Goal: Task Accomplishment & Management: Use online tool/utility

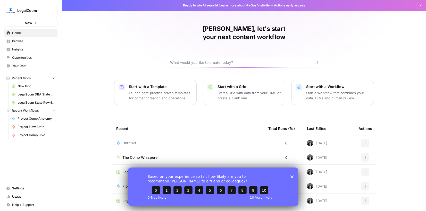
click at [25, 22] on span "New" at bounding box center [28, 22] width 7 height 5
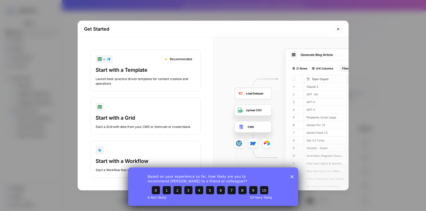
click at [120, 116] on div "Start with a Grid" at bounding box center [146, 117] width 100 height 7
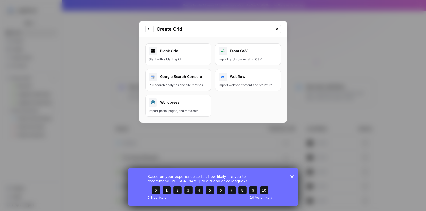
click at [181, 53] on div "Blank Grid" at bounding box center [178, 51] width 59 height 8
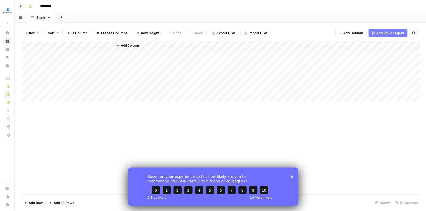
click at [129, 44] on span "Add Column" at bounding box center [130, 45] width 18 height 5
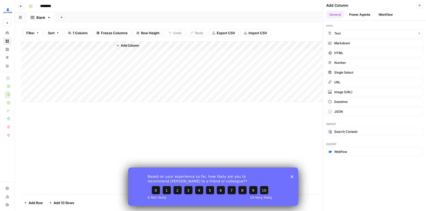
click at [357, 34] on button "Text" at bounding box center [374, 33] width 97 height 8
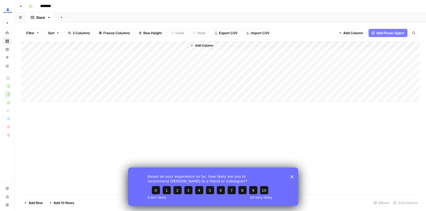
click at [75, 46] on div "Add Column" at bounding box center [220, 71] width 399 height 61
click at [125, 47] on div "Add Column" at bounding box center [220, 71] width 399 height 61
click at [94, 74] on div "Add Column" at bounding box center [220, 71] width 399 height 61
click at [81, 43] on div "Add Column" at bounding box center [220, 71] width 399 height 61
click at [135, 45] on div "Add Column" at bounding box center [220, 71] width 399 height 61
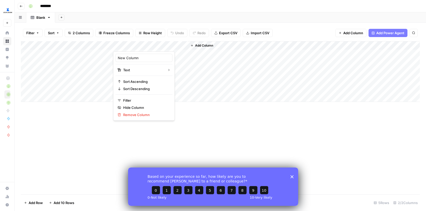
click at [72, 47] on div "Add Column" at bounding box center [220, 71] width 399 height 61
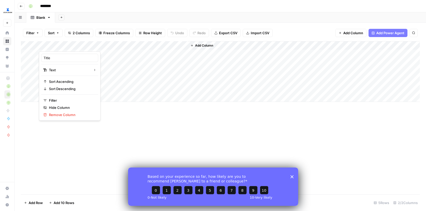
click at [136, 47] on div "Add Column" at bounding box center [220, 71] width 399 height 61
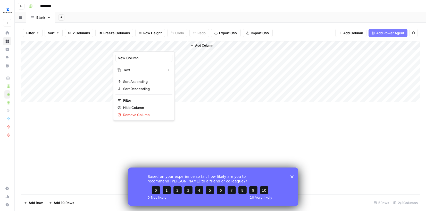
click at [166, 92] on div "Add Column" at bounding box center [220, 71] width 399 height 61
click at [75, 54] on div "Add Column" at bounding box center [220, 71] width 399 height 61
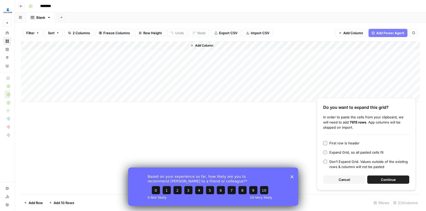
click at [382, 183] on button "Continue" at bounding box center [388, 180] width 42 height 8
click at [293, 177] on icon "Close survey" at bounding box center [291, 176] width 3 height 3
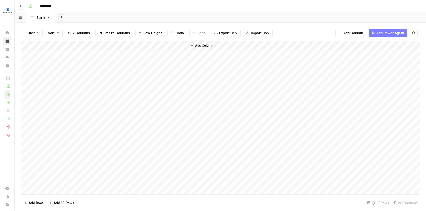
click at [197, 124] on div "Add Column" at bounding box center [304, 117] width 232 height 153
click at [69, 53] on div "Add Column" at bounding box center [220, 117] width 399 height 153
click at [66, 48] on div "Add Column" at bounding box center [220, 117] width 399 height 153
click at [61, 56] on input "Title" at bounding box center [70, 57] width 52 height 5
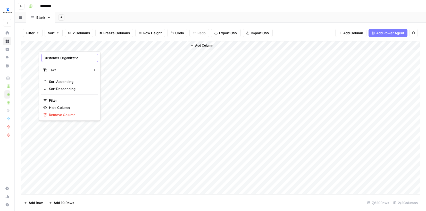
type input "Customer Organization"
click at [126, 46] on div "Add Column" at bounding box center [220, 117] width 399 height 153
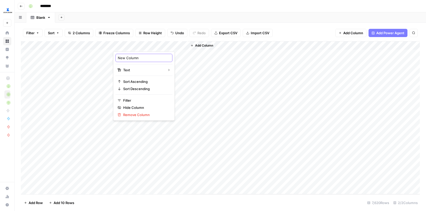
click at [129, 58] on input "New Column" at bounding box center [144, 57] width 52 height 5
type input "Customer Email"
click at [31, 53] on div "Add Column" at bounding box center [220, 117] width 399 height 153
click at [26, 54] on div "Add Column" at bounding box center [220, 117] width 399 height 153
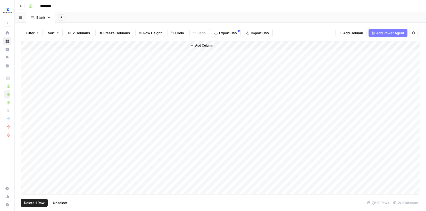
click at [35, 204] on span "Delete 1 Row" at bounding box center [34, 202] width 21 height 5
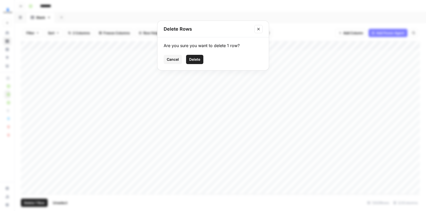
click at [199, 60] on span "Delete" at bounding box center [194, 59] width 11 height 5
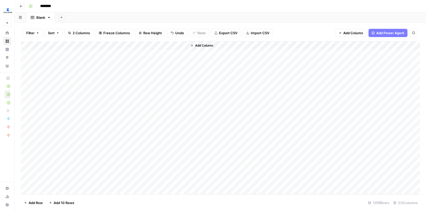
click at [204, 46] on span "Add Column" at bounding box center [204, 45] width 18 height 5
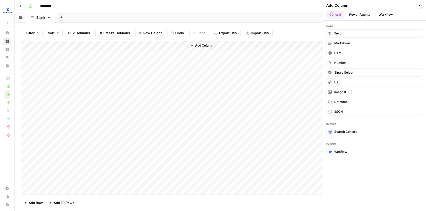
click at [387, 16] on button "Workflow" at bounding box center [385, 15] width 20 height 8
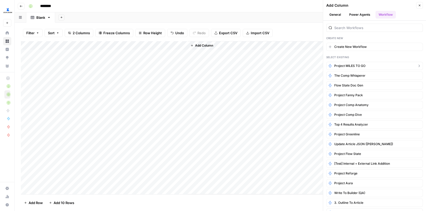
click at [348, 68] on span "Project MILES TO GO" at bounding box center [349, 66] width 31 height 5
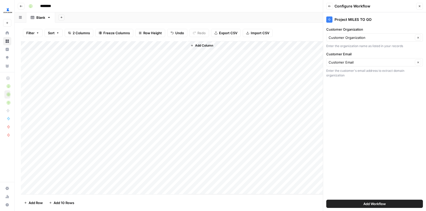
click at [354, 203] on button "Add Workflow" at bounding box center [374, 204] width 97 height 8
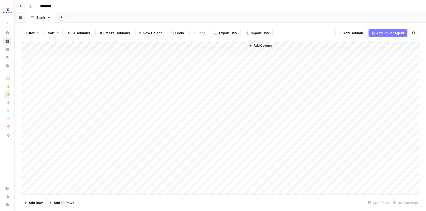
click at [55, 5] on input "********" at bounding box center [52, 6] width 29 height 8
type input "**********"
click at [217, 53] on div "Add Column" at bounding box center [220, 117] width 399 height 153
click at [216, 62] on div "Add Column" at bounding box center [220, 117] width 399 height 153
click at [215, 73] on div "Add Column" at bounding box center [220, 117] width 399 height 153
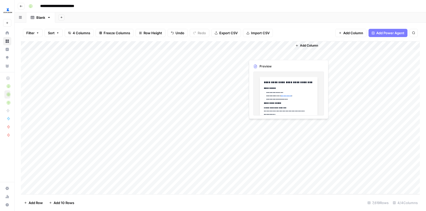
click at [266, 56] on div "Add Column" at bounding box center [220, 117] width 399 height 153
click at [279, 62] on div "Add Column" at bounding box center [220, 117] width 399 height 153
click at [269, 63] on div "Add Column" at bounding box center [220, 117] width 399 height 153
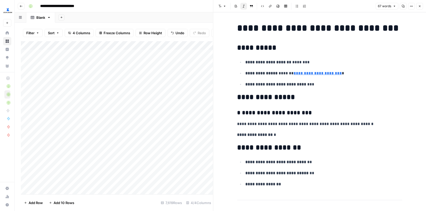
click at [419, 5] on icon "button" at bounding box center [419, 6] width 3 height 3
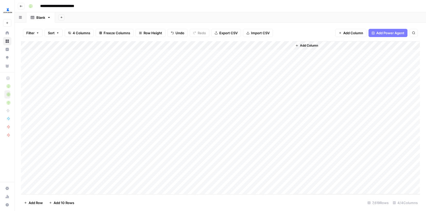
click at [271, 72] on div "Add Column" at bounding box center [220, 117] width 399 height 153
click at [273, 71] on div "Add Column" at bounding box center [220, 117] width 399 height 153
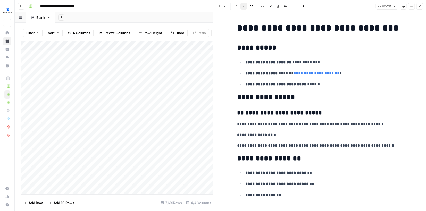
click at [421, 6] on icon "button" at bounding box center [419, 6] width 3 height 3
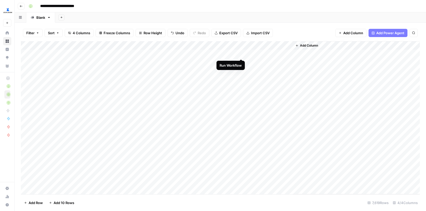
click at [240, 54] on div "Add Column" at bounding box center [220, 117] width 399 height 153
click at [240, 62] on div "Add Column" at bounding box center [220, 117] width 399 height 153
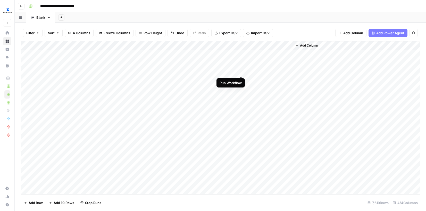
click at [241, 71] on div "Add Column" at bounding box center [220, 117] width 399 height 153
click at [263, 73] on div "Add Column" at bounding box center [220, 117] width 399 height 153
click at [269, 71] on div "Add Column" at bounding box center [220, 117] width 399 height 153
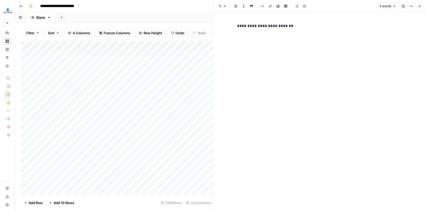
click at [420, 6] on icon "button" at bounding box center [419, 6] width 3 height 3
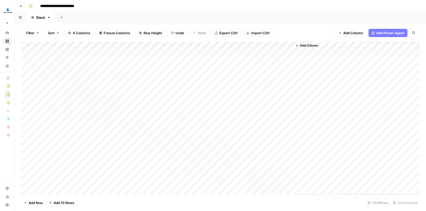
click at [241, 46] on div "Add Column" at bounding box center [220, 117] width 399 height 153
click at [251, 58] on span "All Rows" at bounding box center [259, 57] width 32 height 5
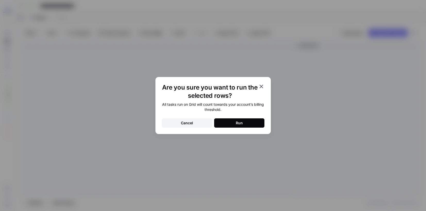
click at [239, 122] on div "Run" at bounding box center [239, 123] width 7 height 5
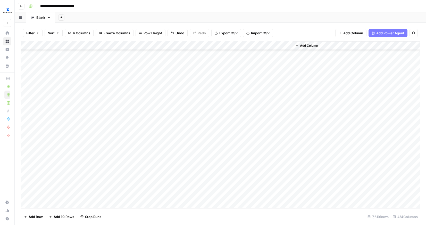
scroll to position [7558, 0]
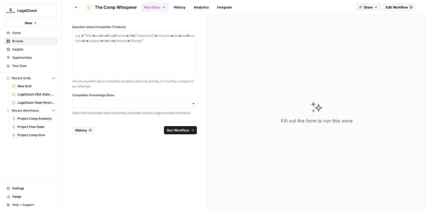
click at [25, 24] on span "New" at bounding box center [28, 22] width 7 height 5
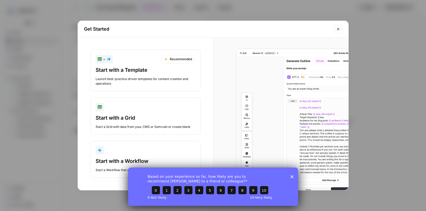
click at [133, 157] on button "Start with a Workflow Start a Workflow that combines your data, LLMs and human …" at bounding box center [145, 159] width 110 height 37
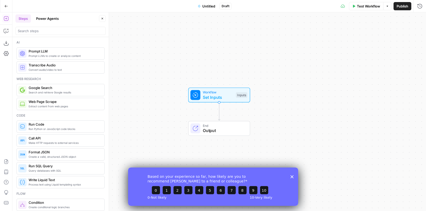
click at [291, 178] on icon "Close survey" at bounding box center [291, 176] width 3 height 3
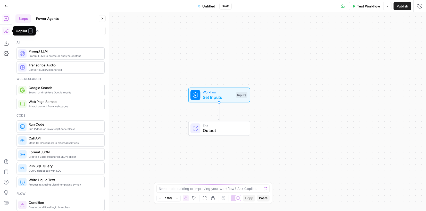
click at [5, 33] on icon "button" at bounding box center [6, 30] width 5 height 5
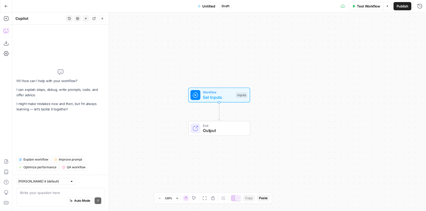
click at [45, 192] on textarea at bounding box center [60, 192] width 81 height 5
click at [38, 192] on textarea at bounding box center [60, 192] width 81 height 5
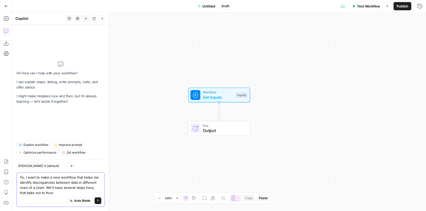
paste textarea "step 1: extract/identify the org from the email domain (column C) step 2: cross…"
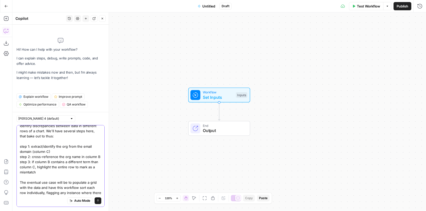
scroll to position [14, 0]
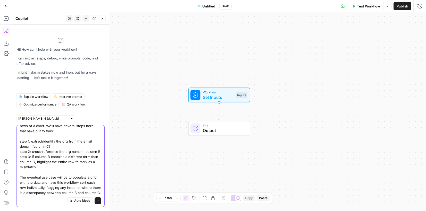
type textarea "Yo, I want to make a new workflow that helps me identify discrepancies between …"
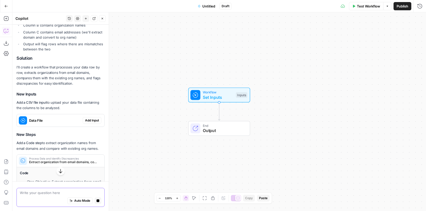
scroll to position [223, 0]
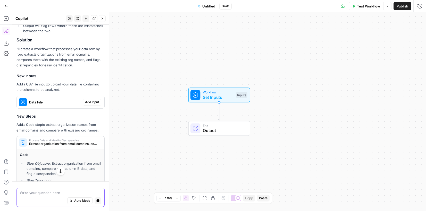
click at [99, 198] on button "Stop generating" at bounding box center [98, 201] width 7 height 7
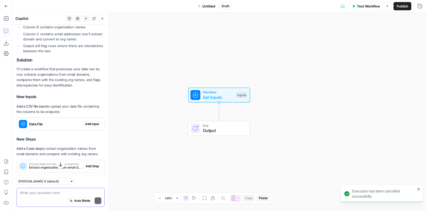
click at [81, 191] on textarea at bounding box center [60, 192] width 81 height 5
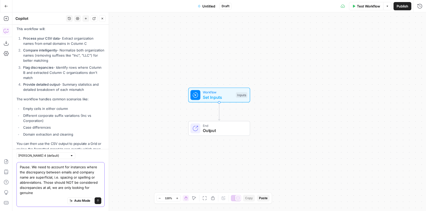
scroll to position [382, 0]
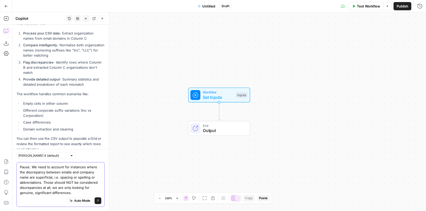
type textarea "Pause. We need to account for instances where the discrepancy between emails an…"
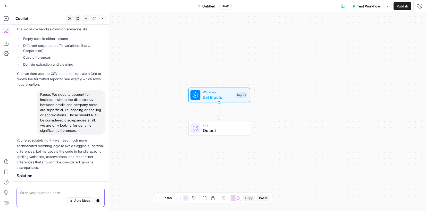
scroll to position [462, 0]
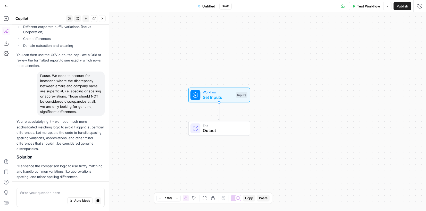
click at [53, 185] on span "step_1" at bounding box center [60, 187] width 78 height 5
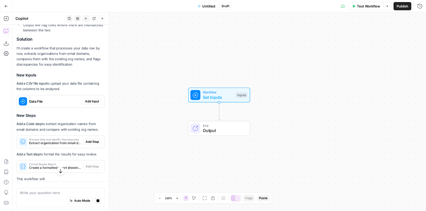
scroll to position [219, 0]
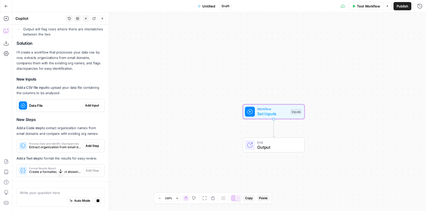
click at [91, 103] on span "Add Input" at bounding box center [92, 105] width 14 height 5
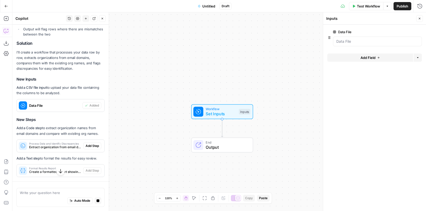
click at [418, 32] on icon "button" at bounding box center [418, 32] width 3 height 3
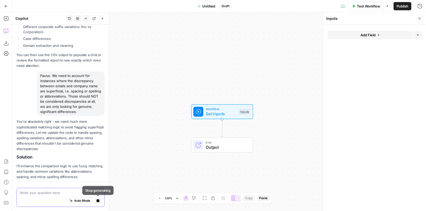
click at [98, 201] on icon "button" at bounding box center [98, 201] width 3 height 3
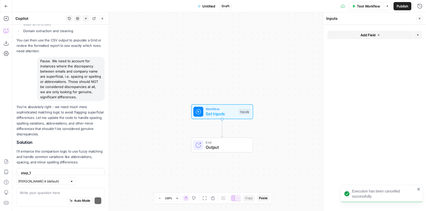
click at [61, 187] on div "[PERSON_NAME] 4 (default) Write your question here Auto Mode Send" at bounding box center [60, 193] width 96 height 36
click at [56, 191] on textarea at bounding box center [60, 192] width 81 height 5
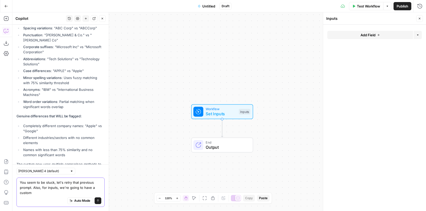
scroll to position [660, 0]
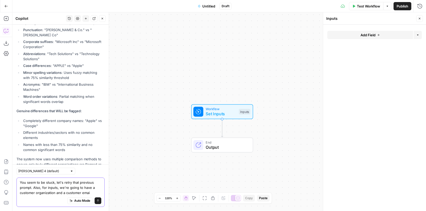
type textarea "You seem to be stuck, let's retry that previous prompt. Also, for inputs, we're…"
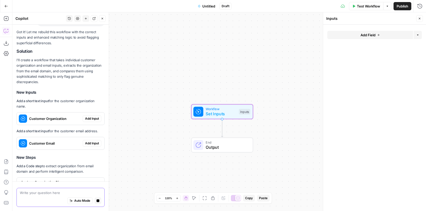
scroll to position [820, 0]
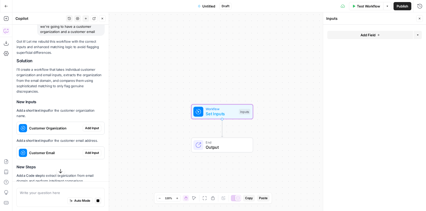
click at [91, 126] on span "Add Input" at bounding box center [92, 128] width 14 height 5
click at [92, 151] on span "Add Input" at bounding box center [92, 153] width 14 height 5
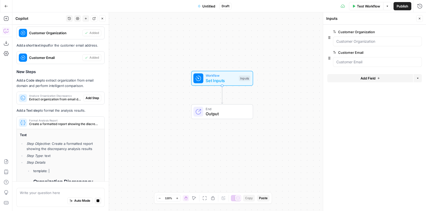
scroll to position [901, 0]
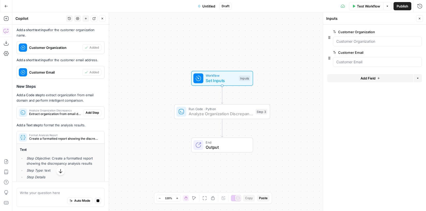
click at [93, 110] on span "Add Step" at bounding box center [92, 112] width 13 height 5
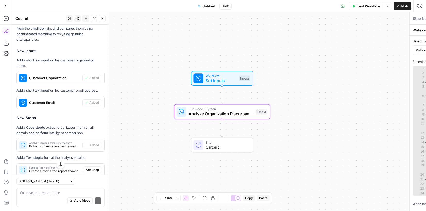
type textarea "Analyze Organization Discrepancy"
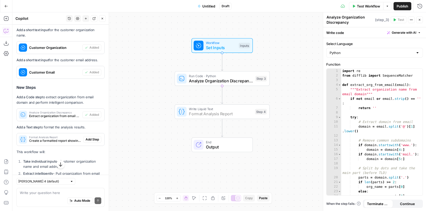
click at [92, 137] on span "Add Step" at bounding box center [92, 139] width 13 height 5
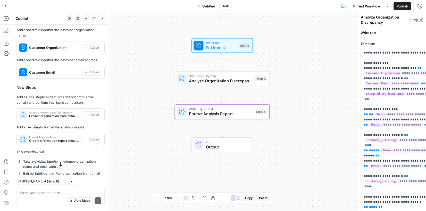
type textarea "Format Analysis Report"
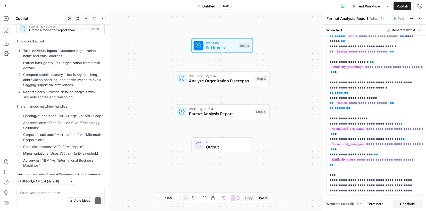
scroll to position [1041, 0]
click at [50, 192] on textarea at bounding box center [60, 192] width 81 height 5
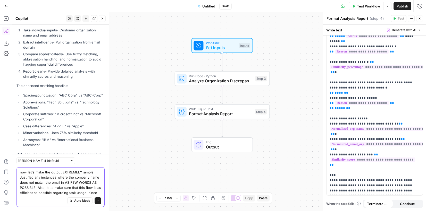
scroll to position [1068, 0]
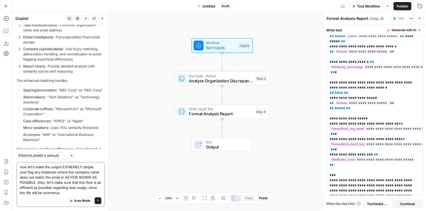
type textarea "now let's make the output EXTREMELY simple. Just flag any instances where the c…"
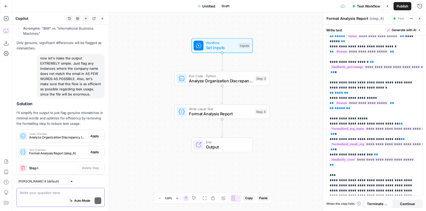
scroll to position [1221, 0]
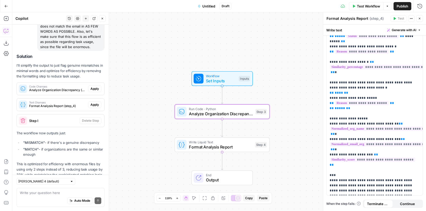
click at [93, 87] on span "Apply" at bounding box center [94, 89] width 8 height 5
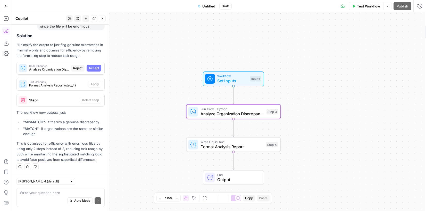
scroll to position [1197, 0]
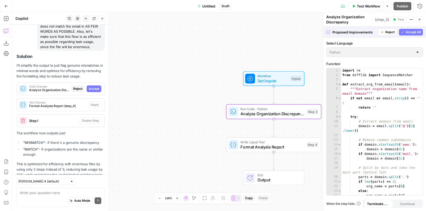
click at [95, 87] on span "Accept" at bounding box center [94, 89] width 11 height 5
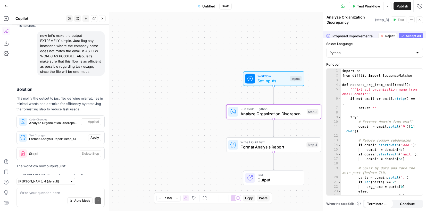
scroll to position [1230, 0]
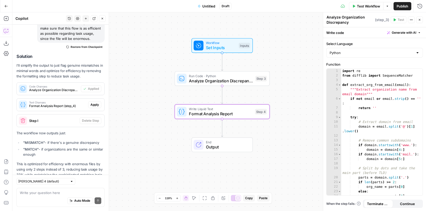
click at [95, 103] on span "Apply" at bounding box center [94, 105] width 8 height 5
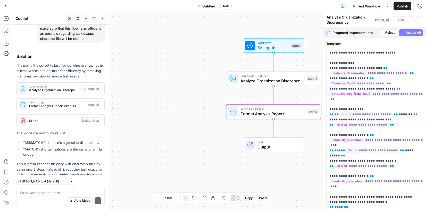
type textarea "Format Analysis Report"
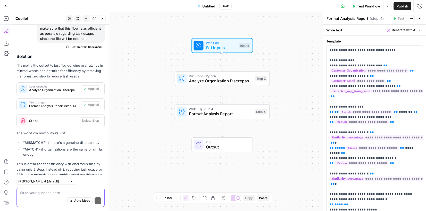
click at [61, 195] on textarea at bounding box center [60, 192] width 81 height 5
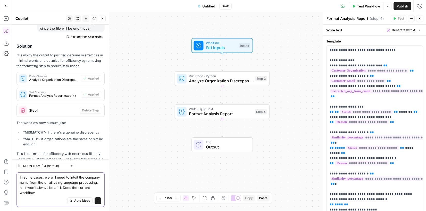
scroll to position [1245, 0]
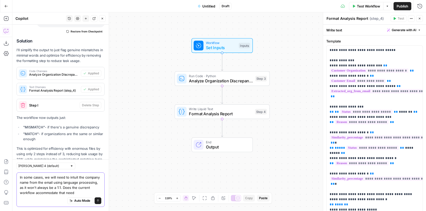
type textarea "In some cases, we will need to intuit the company name from the email using lan…"
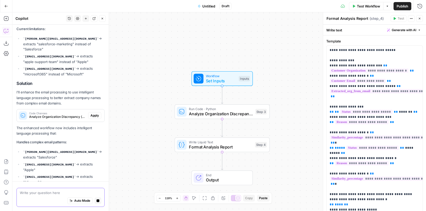
scroll to position [1406, 0]
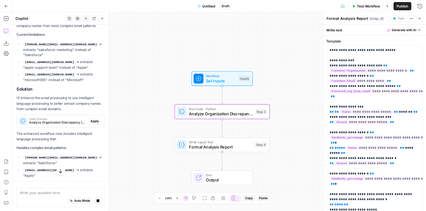
click at [95, 119] on span "Apply" at bounding box center [94, 121] width 8 height 5
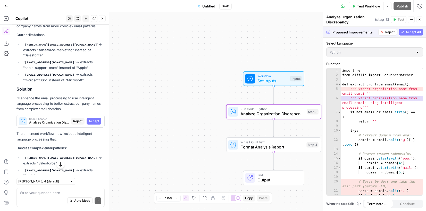
click at [95, 119] on span "Accept" at bounding box center [94, 121] width 11 height 5
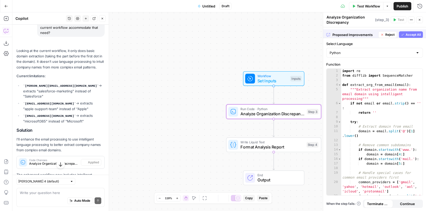
scroll to position [1454, 0]
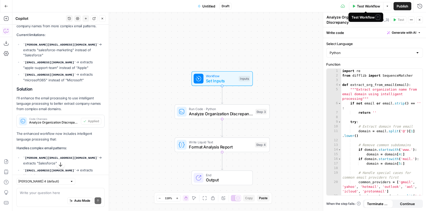
click at [362, 5] on span "Test Workflow" at bounding box center [368, 6] width 23 height 5
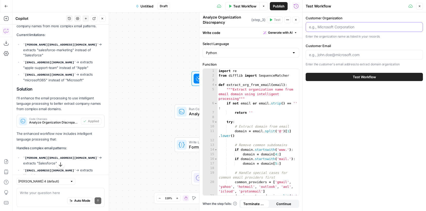
click at [323, 28] on input "Customer Organization" at bounding box center [364, 26] width 110 height 5
paste input "Honk Technologies, INC"
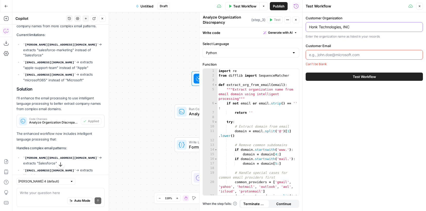
type input "Honk Technologies, INC"
click at [321, 58] on div at bounding box center [363, 55] width 117 height 10
paste input "[PERSON_NAME][EMAIL_ADDRESS][DOMAIN_NAME]"
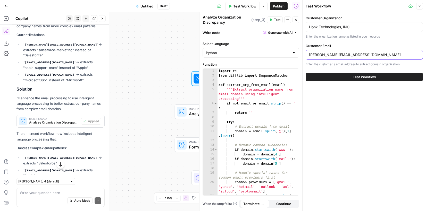
type input "[PERSON_NAME][EMAIL_ADDRESS][DOMAIN_NAME]"
click at [351, 78] on button "Test Workflow" at bounding box center [363, 77] width 117 height 8
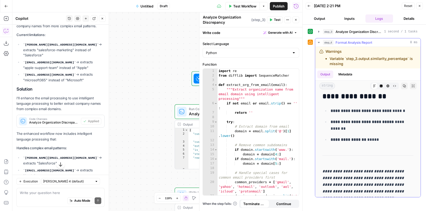
scroll to position [187, 0]
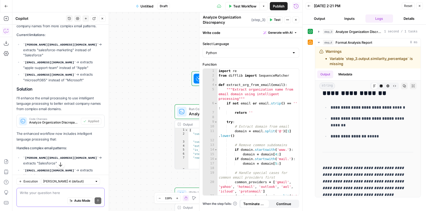
click at [57, 192] on textarea at bounding box center [60, 192] width 81 height 5
click at [293, 17] on button "Close" at bounding box center [295, 19] width 7 height 7
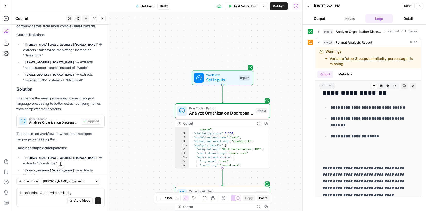
scroll to position [30, 0]
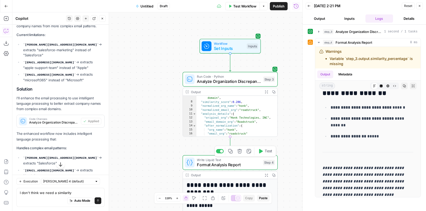
click at [232, 163] on span "Format Analysis Report" at bounding box center [228, 165] width 63 height 6
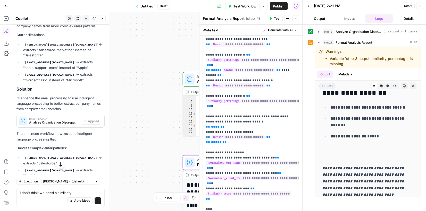
scroll to position [82, 0]
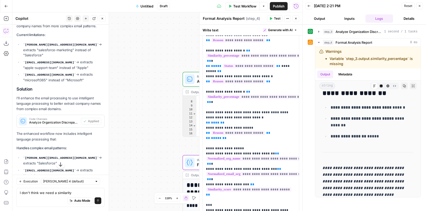
click at [296, 18] on icon "button" at bounding box center [295, 18] width 3 height 3
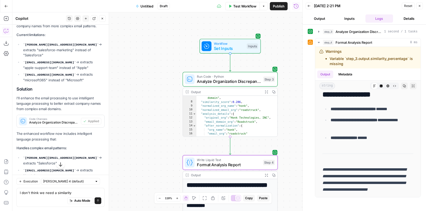
click at [60, 195] on div "Auto Mode Send" at bounding box center [60, 200] width 81 height 11
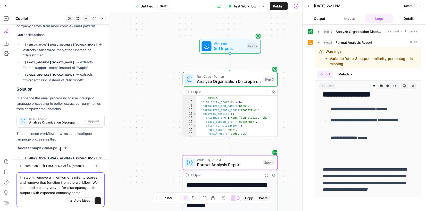
type textarea "In step 4, remove all mention of similarity scores and remove that function fro…"
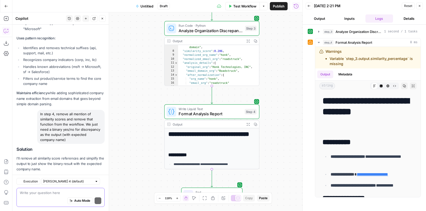
scroll to position [1677, 0]
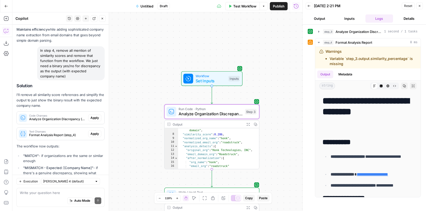
click at [96, 116] on span "Apply" at bounding box center [94, 118] width 8 height 5
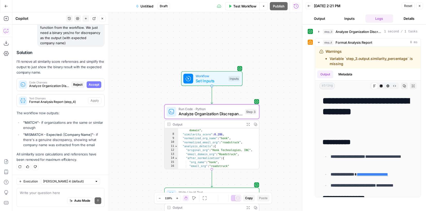
scroll to position [1636, 0]
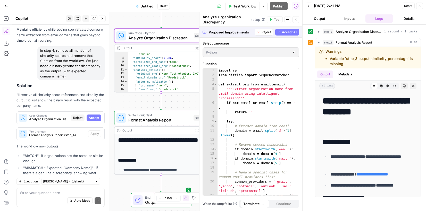
click at [95, 116] on span "Accept" at bounding box center [94, 118] width 11 height 5
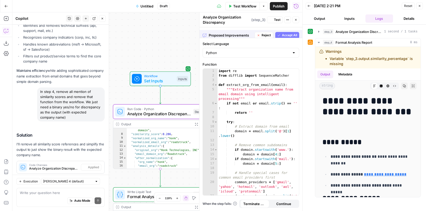
scroll to position [1686, 0]
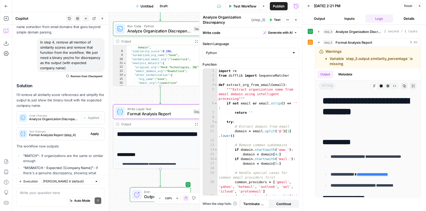
click at [95, 132] on span "Apply" at bounding box center [94, 134] width 8 height 5
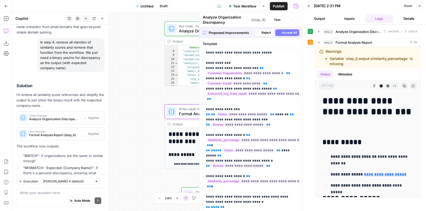
type textarea "Format Analysis Report"
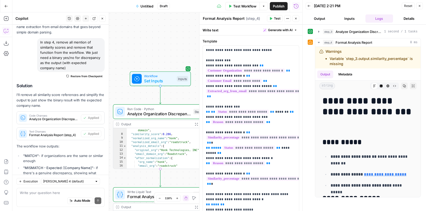
click at [148, 7] on span "Untitled" at bounding box center [146, 6] width 13 height 5
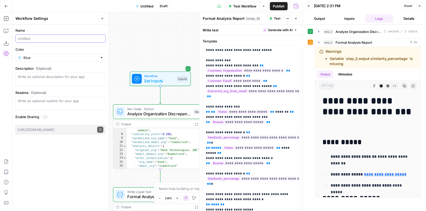
click at [42, 40] on input "Name" at bounding box center [61, 38] width 86 height 5
type input "Project MILES TO GO"
click at [42, 58] on input "Color" at bounding box center [60, 57] width 74 height 5
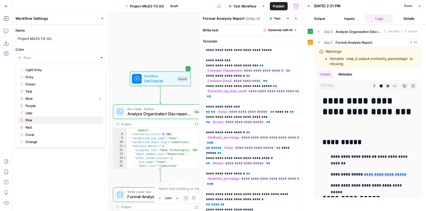
click at [43, 122] on span "Pink" at bounding box center [62, 120] width 74 height 5
type input "Pink"
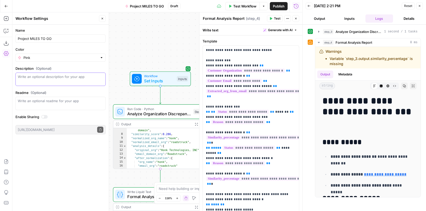
click at [52, 81] on textarea "Description (Optional)" at bounding box center [61, 79] width 86 height 10
type textarea "Determine discrepancies between customer emails and org names at scale."
click at [44, 120] on div "Enable Sharing" at bounding box center [60, 117] width 90 height 7
click at [44, 117] on div at bounding box center [43, 117] width 3 height 3
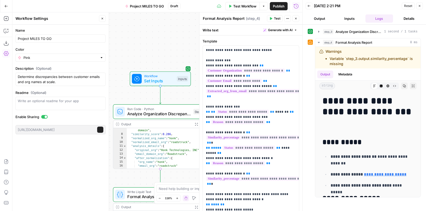
click at [58, 160] on div "Name Project MILES TO GO Color Pink Description (Optional) Determine discrepanc…" at bounding box center [60, 118] width 96 height 186
click at [276, 7] on span "Publish" at bounding box center [279, 6] width 12 height 5
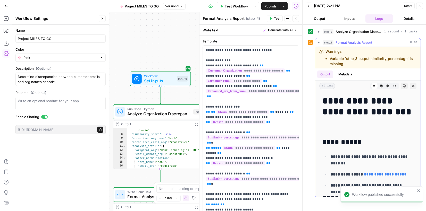
click at [319, 43] on icon "button" at bounding box center [319, 42] width 4 height 4
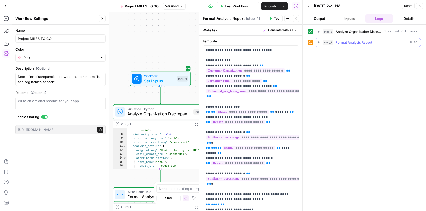
click at [318, 42] on icon "button" at bounding box center [318, 42] width 1 height 2
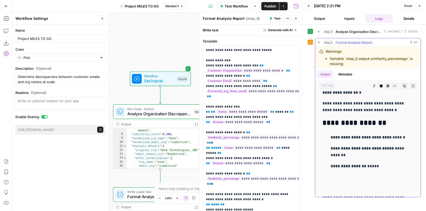
scroll to position [192, 0]
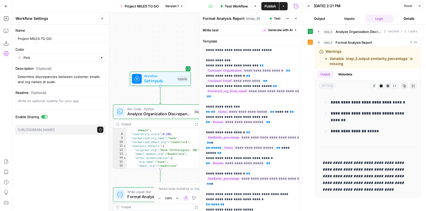
click at [103, 18] on icon "button" at bounding box center [102, 19] width 2 height 2
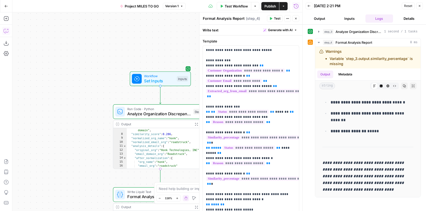
click at [6, 33] on icon "button" at bounding box center [6, 30] width 5 height 5
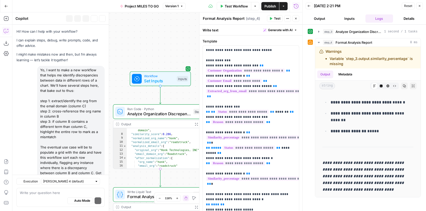
scroll to position [1686, 0]
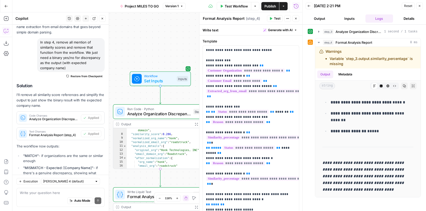
click at [38, 198] on div "Auto Mode Send" at bounding box center [60, 200] width 81 height 11
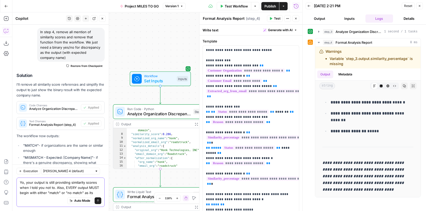
scroll to position [1701, 0]
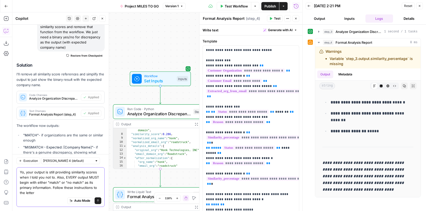
type textarea "Yo, your output is still providing similarity scores when I told you not to. Al…"
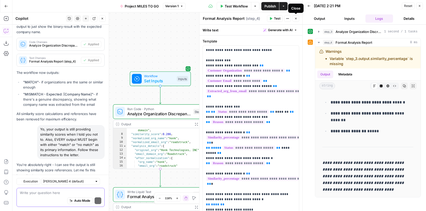
scroll to position [1831, 0]
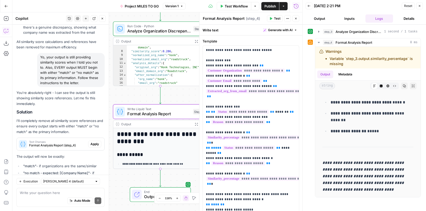
click at [94, 142] on span "Apply" at bounding box center [94, 144] width 8 height 5
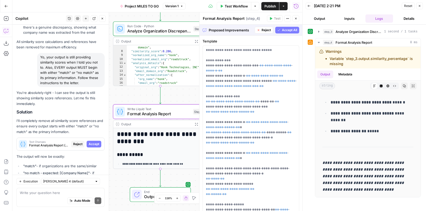
click at [94, 142] on span "Accept" at bounding box center [94, 144] width 11 height 5
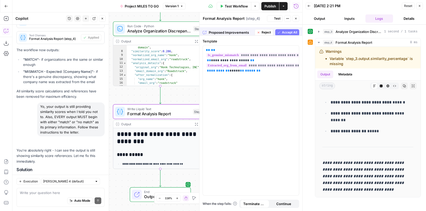
scroll to position [0, 0]
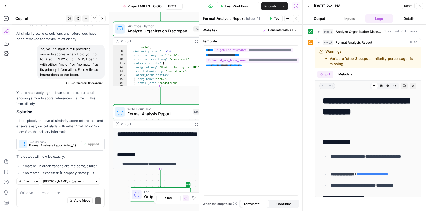
click at [296, 19] on icon "button" at bounding box center [295, 18] width 3 height 3
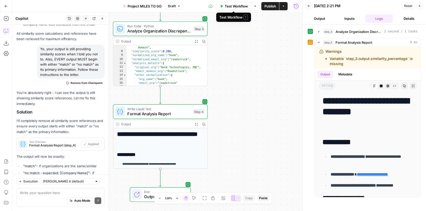
click at [262, 5] on button "Publish" at bounding box center [270, 6] width 18 height 8
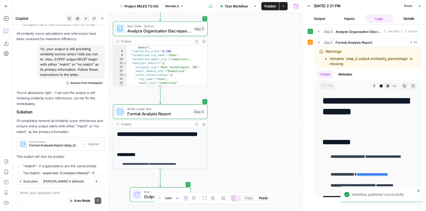
click at [235, 8] on span "Test Workflow" at bounding box center [236, 6] width 23 height 5
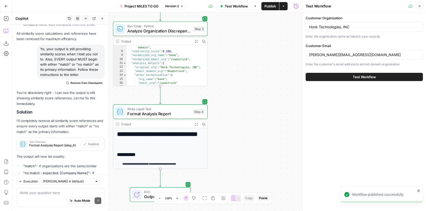
click at [352, 78] on button "Test Workflow" at bounding box center [363, 77] width 117 height 8
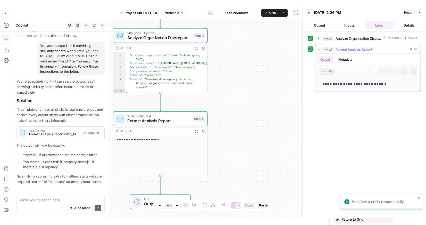
scroll to position [2, 0]
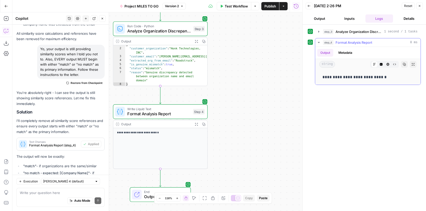
click at [319, 43] on icon "button" at bounding box center [319, 42] width 4 height 4
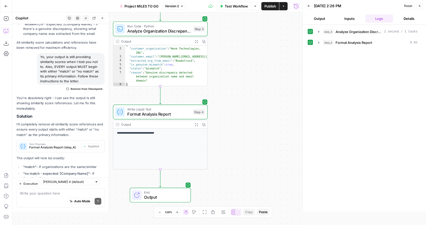
scroll to position [1826, 0]
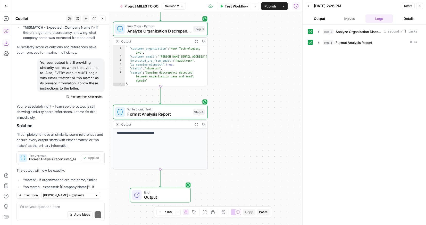
click at [7, 7] on icon "button" at bounding box center [6, 6] width 4 height 4
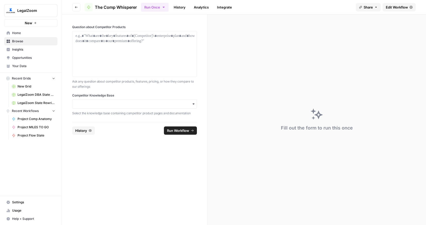
click at [25, 203] on span "Settings" at bounding box center [33, 202] width 43 height 5
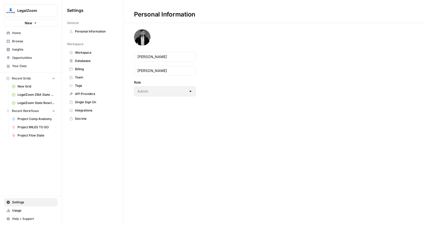
click at [20, 210] on span "Usage" at bounding box center [33, 210] width 43 height 5
